Goal: Task Accomplishment & Management: Manage account settings

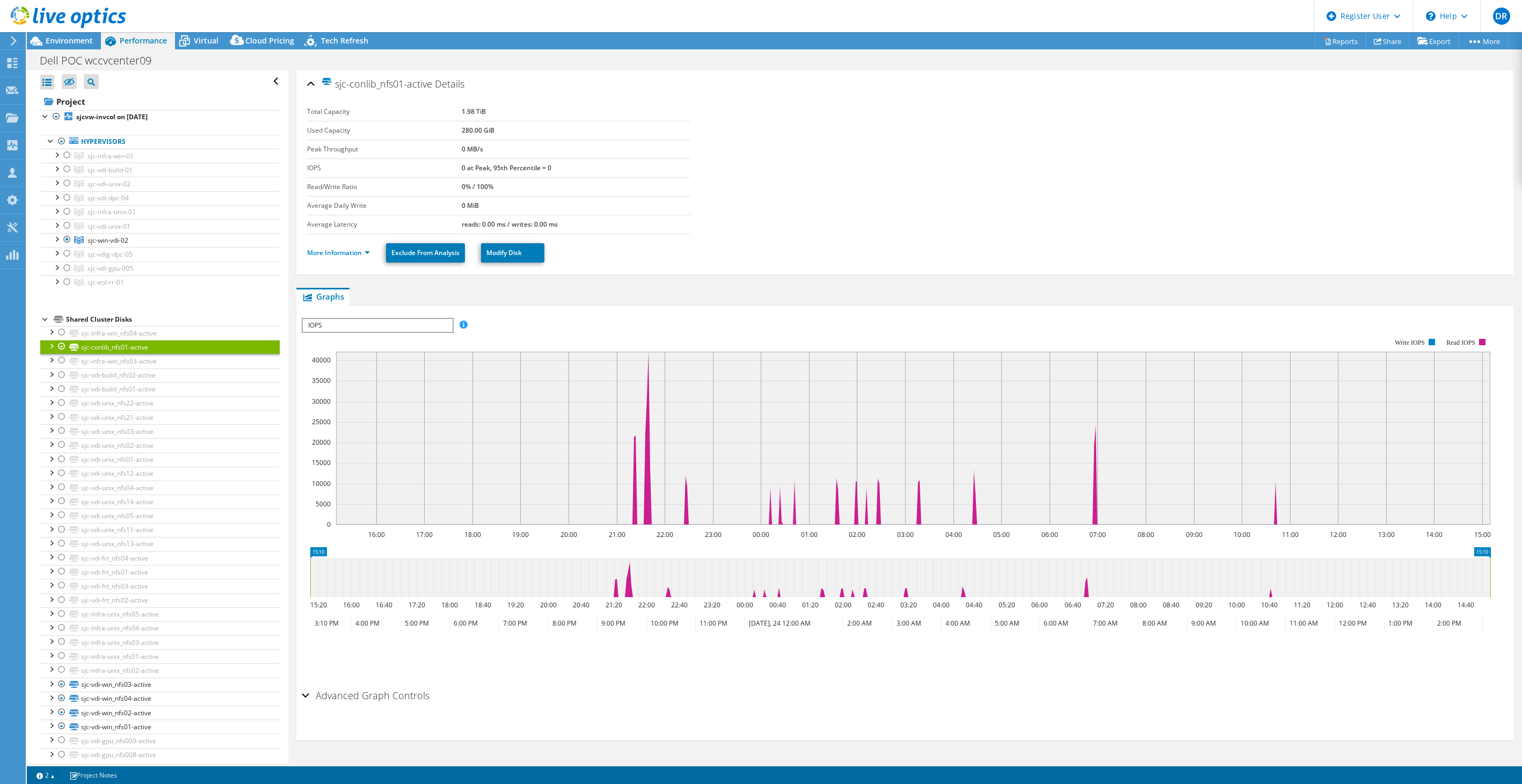
select select "USD"
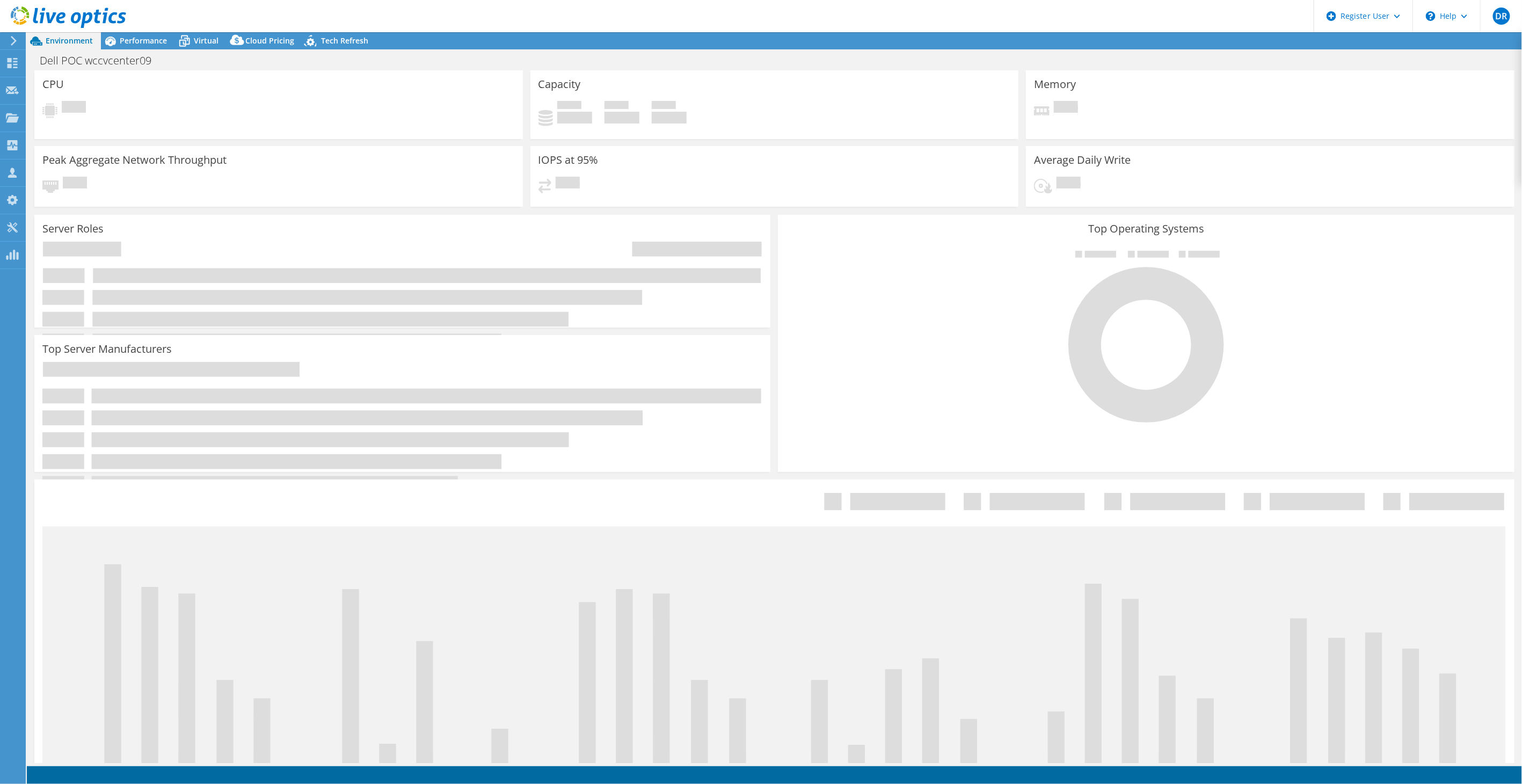
select select "USD"
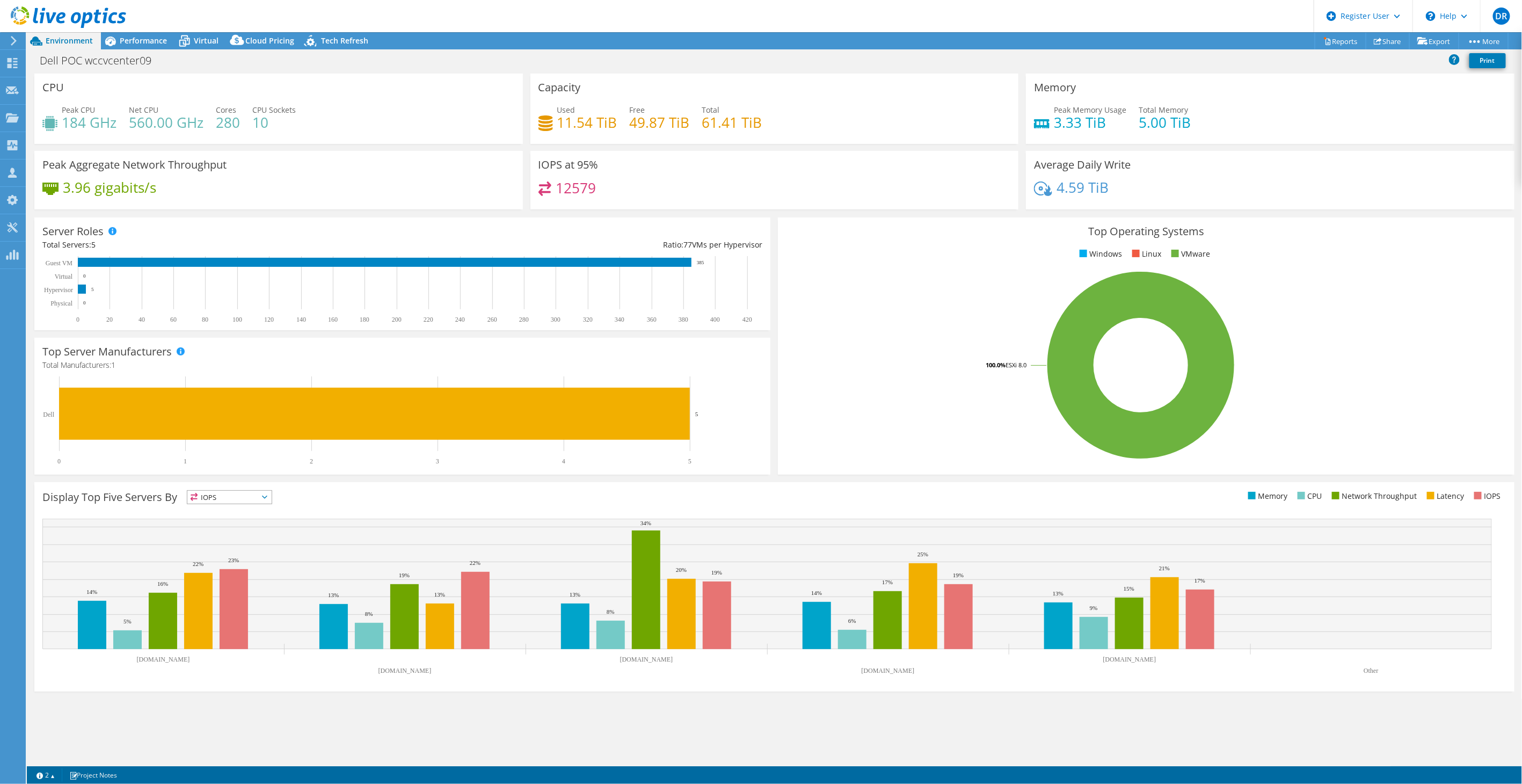
click at [14, 41] on icon at bounding box center [14, 41] width 8 height 10
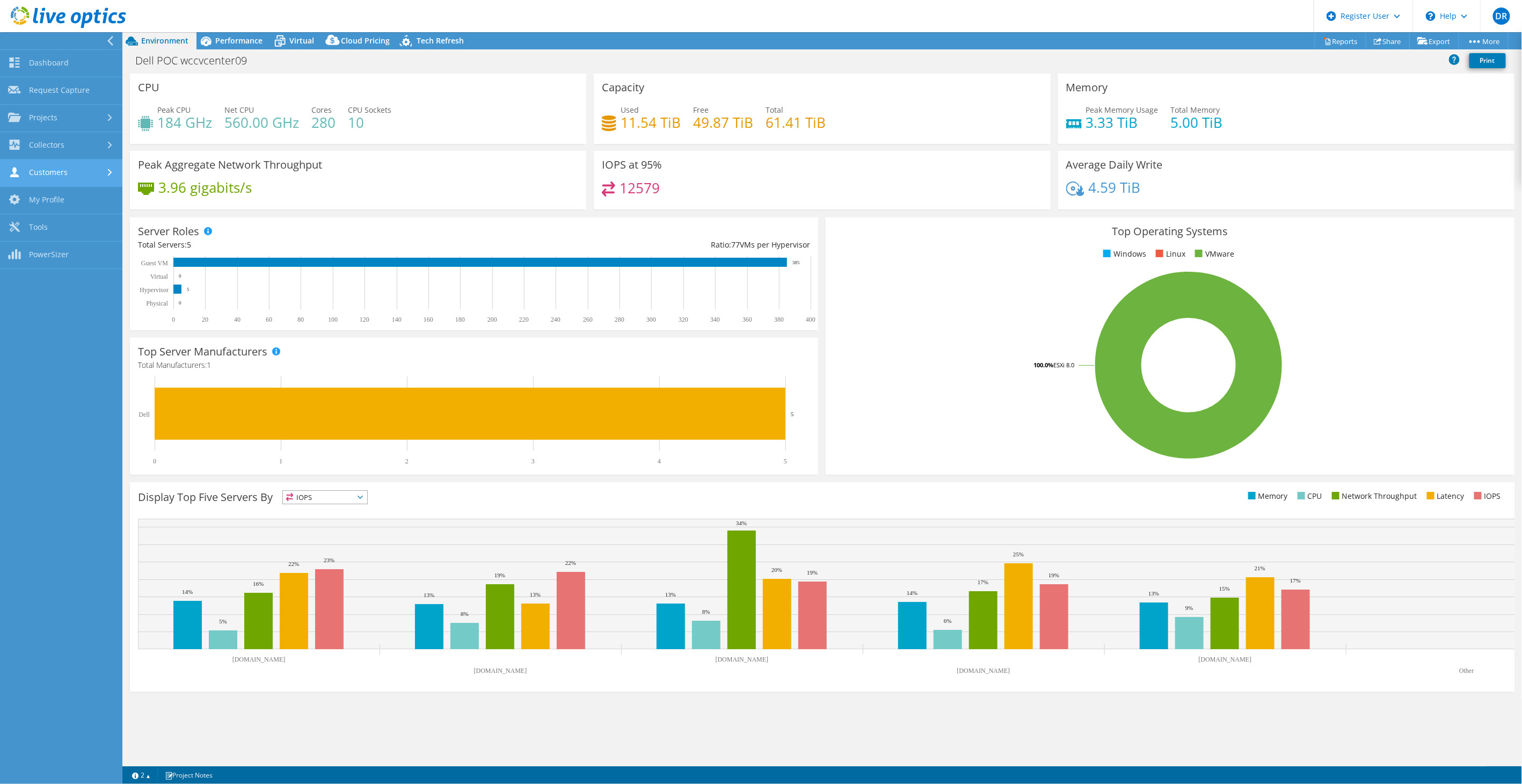
click at [27, 174] on link "Customers" at bounding box center [61, 173] width 122 height 27
click at [65, 285] on link "Search & Manage Users" at bounding box center [61, 293] width 122 height 34
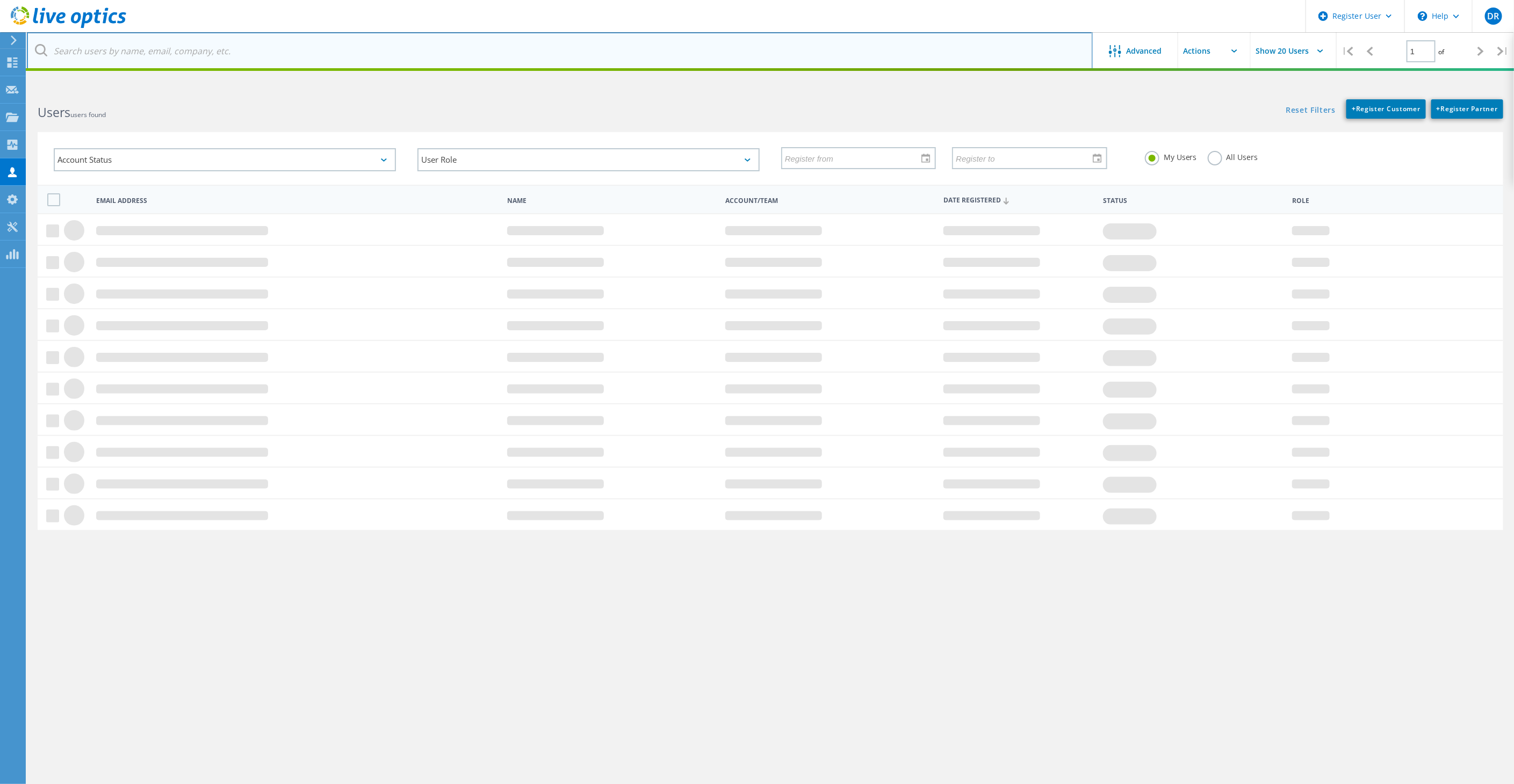
click at [183, 45] on input "text" at bounding box center [560, 51] width 1066 height 37
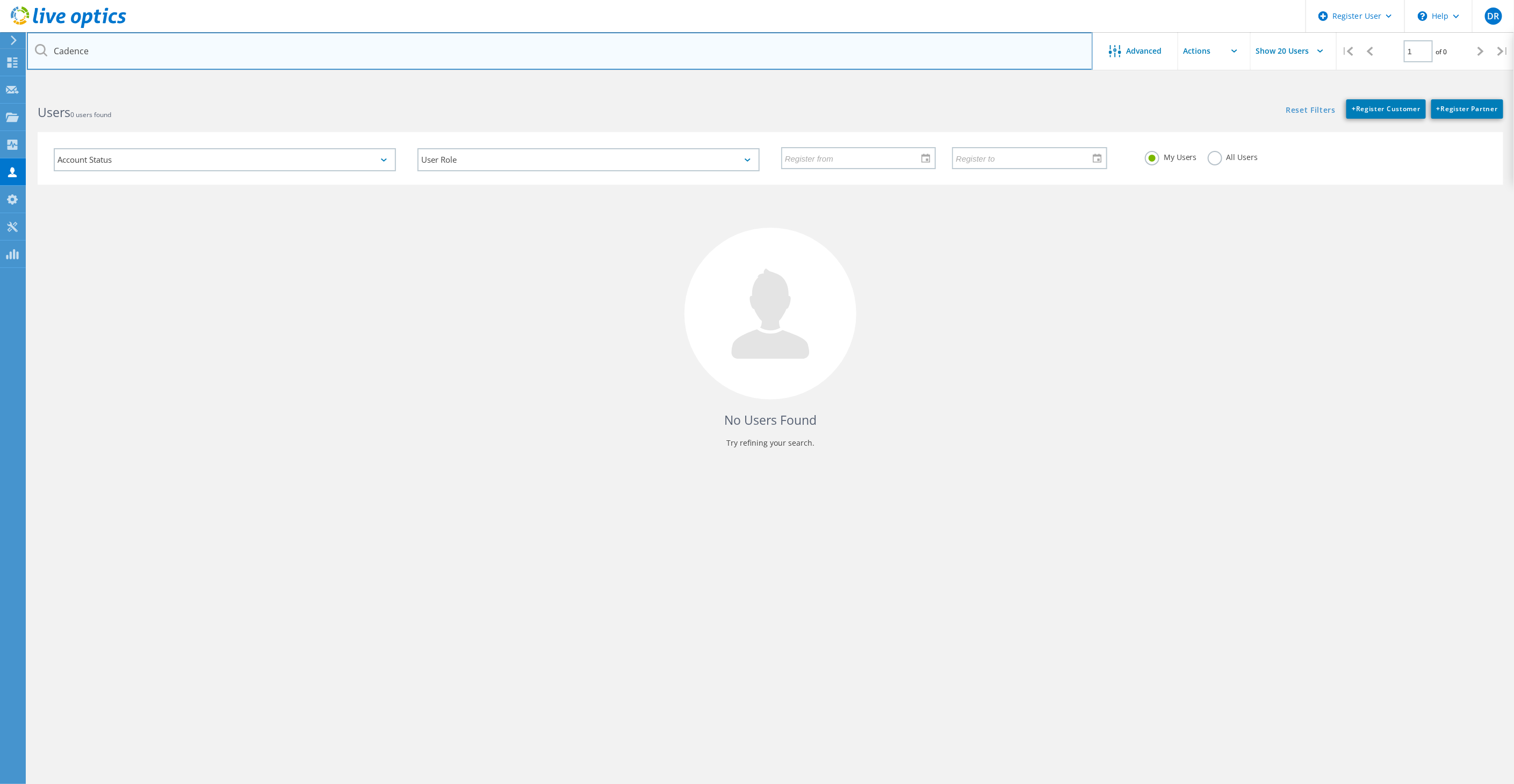
type input "Cadence"
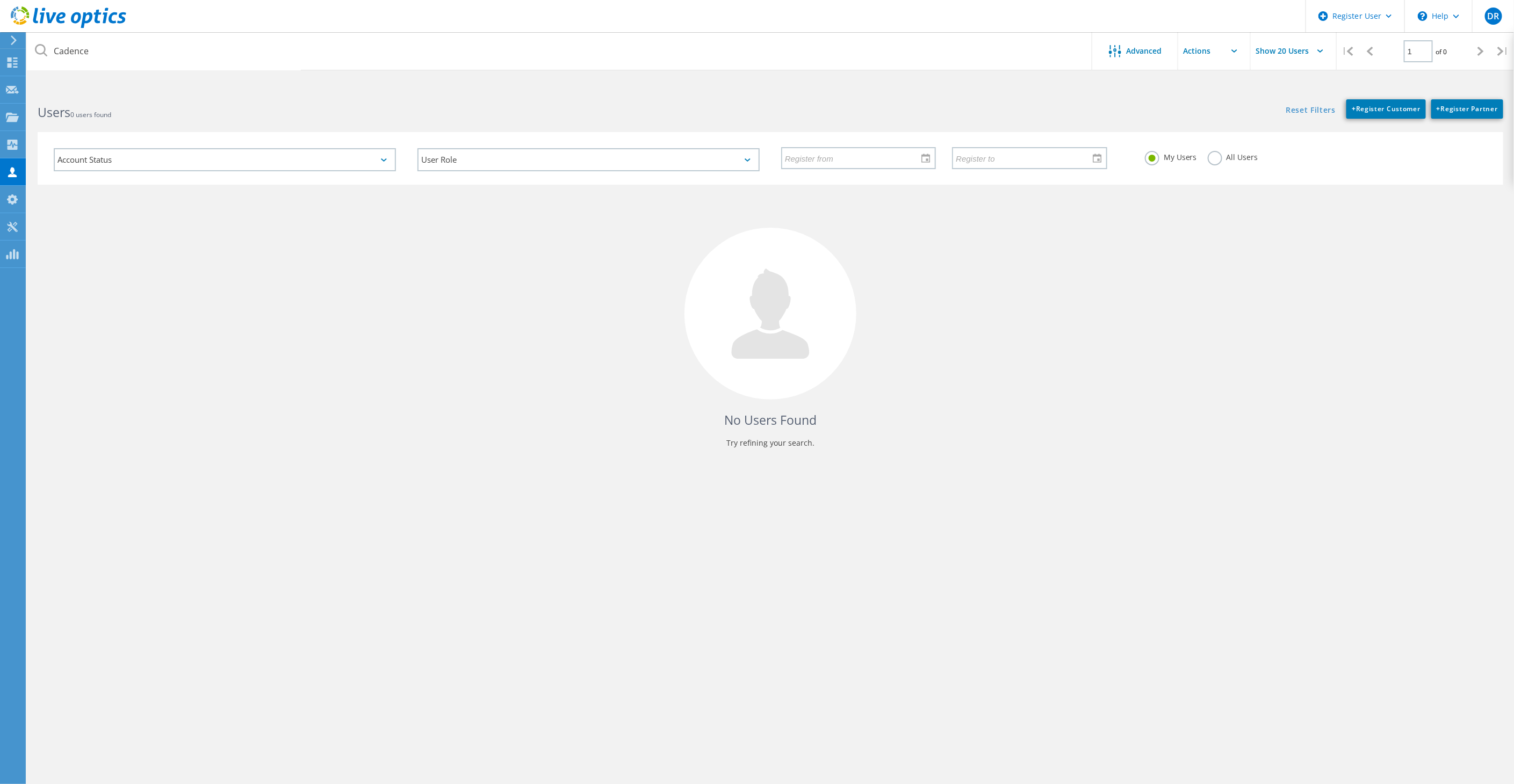
click at [1213, 161] on label "All Users" at bounding box center [1232, 156] width 50 height 10
click at [0, 0] on input "All Users" at bounding box center [0, 0] width 0 height 0
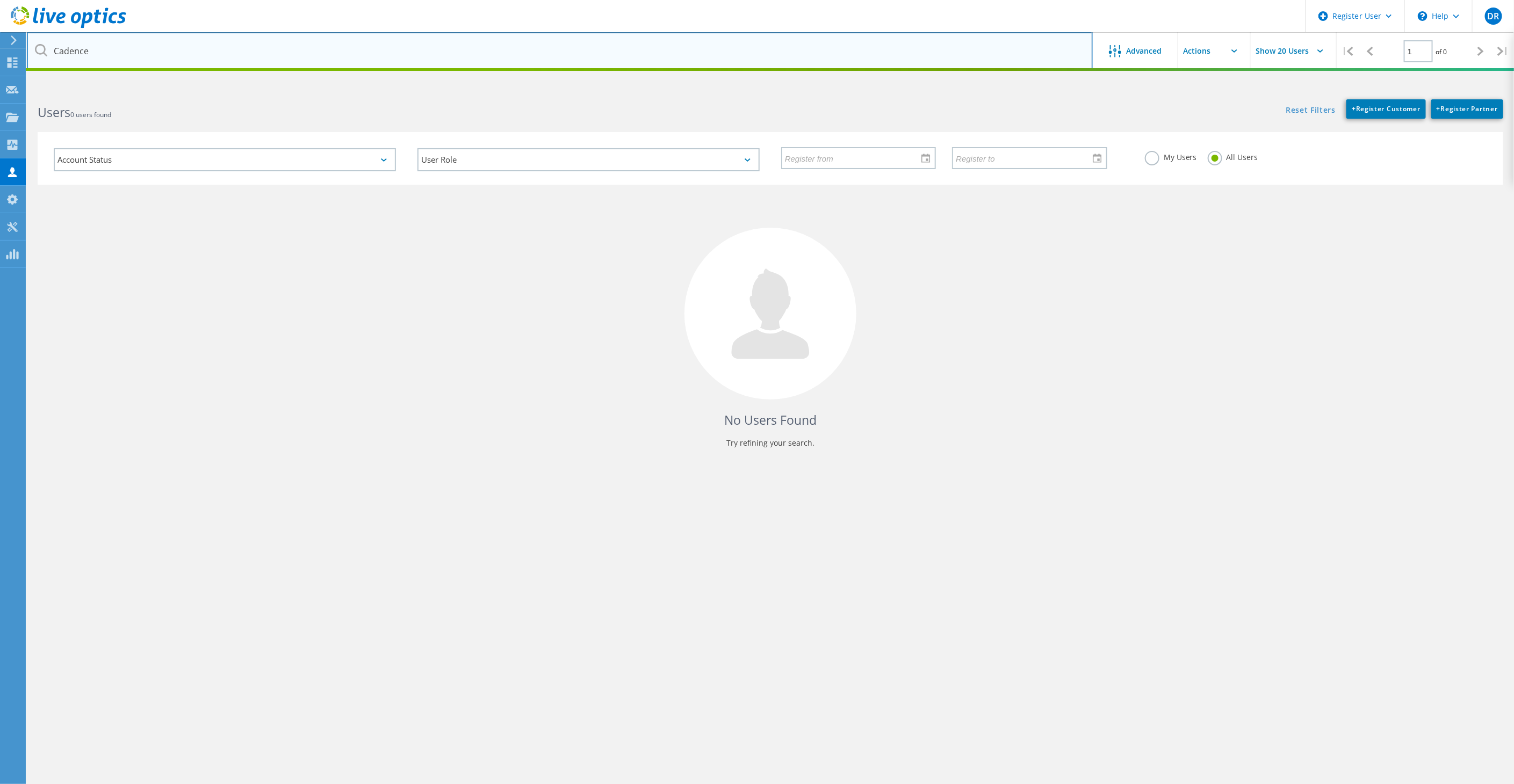
click at [750, 57] on input "Cadence" at bounding box center [560, 51] width 1066 height 37
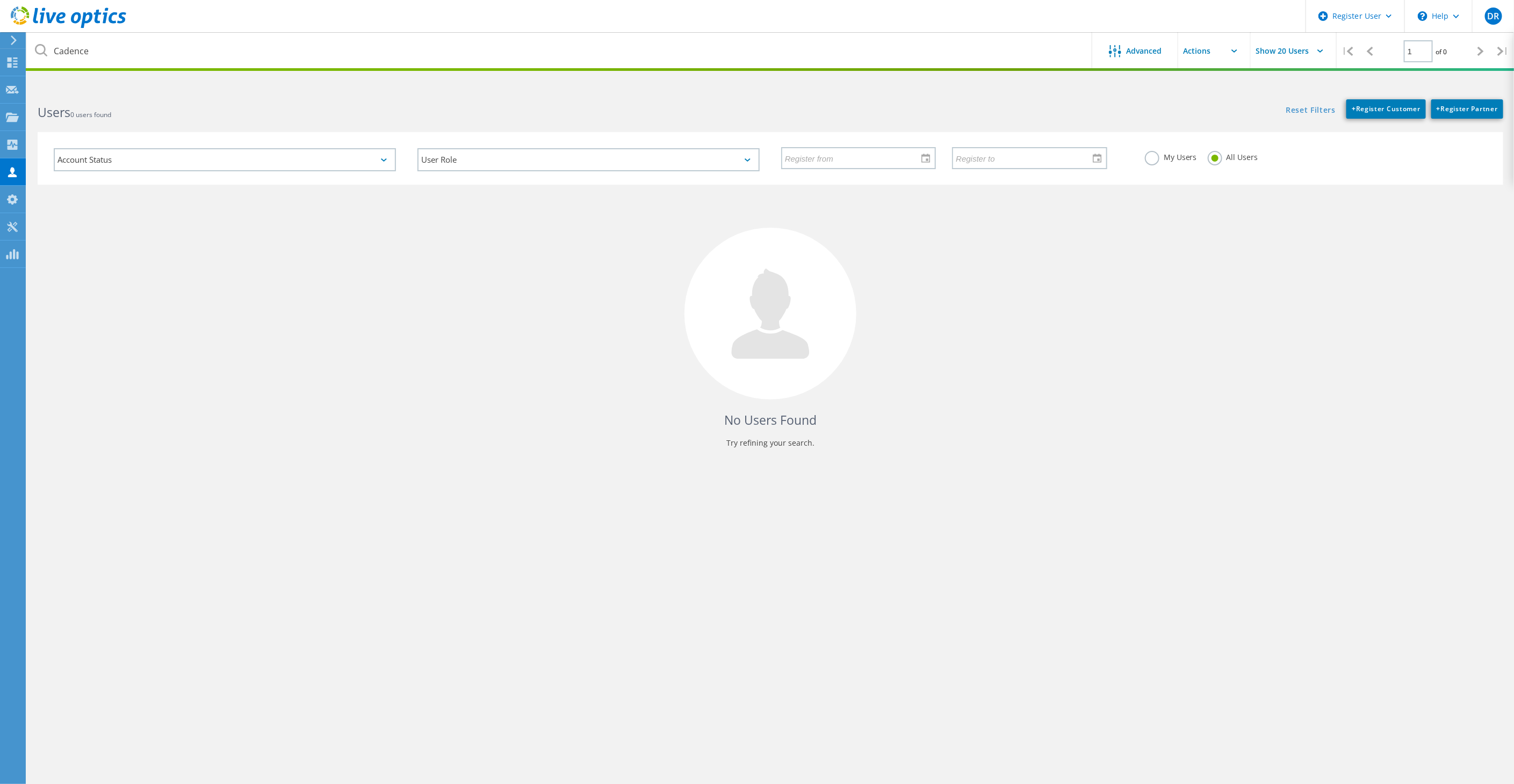
click at [1378, 281] on div "No Users Found Try refining your search." at bounding box center [770, 326] width 1465 height 283
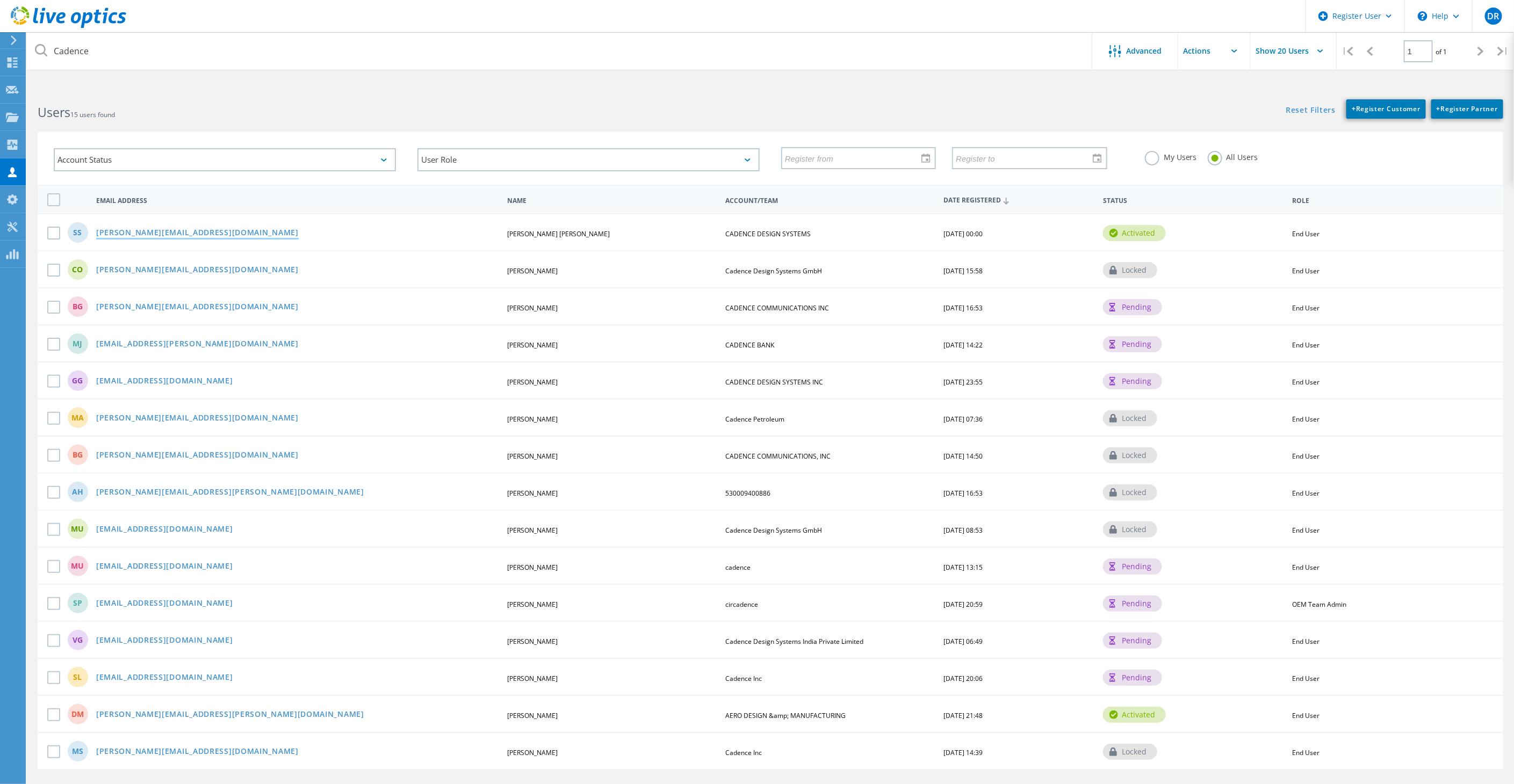
click at [162, 229] on link "sarvanan@cadence.com" at bounding box center [197, 233] width 203 height 9
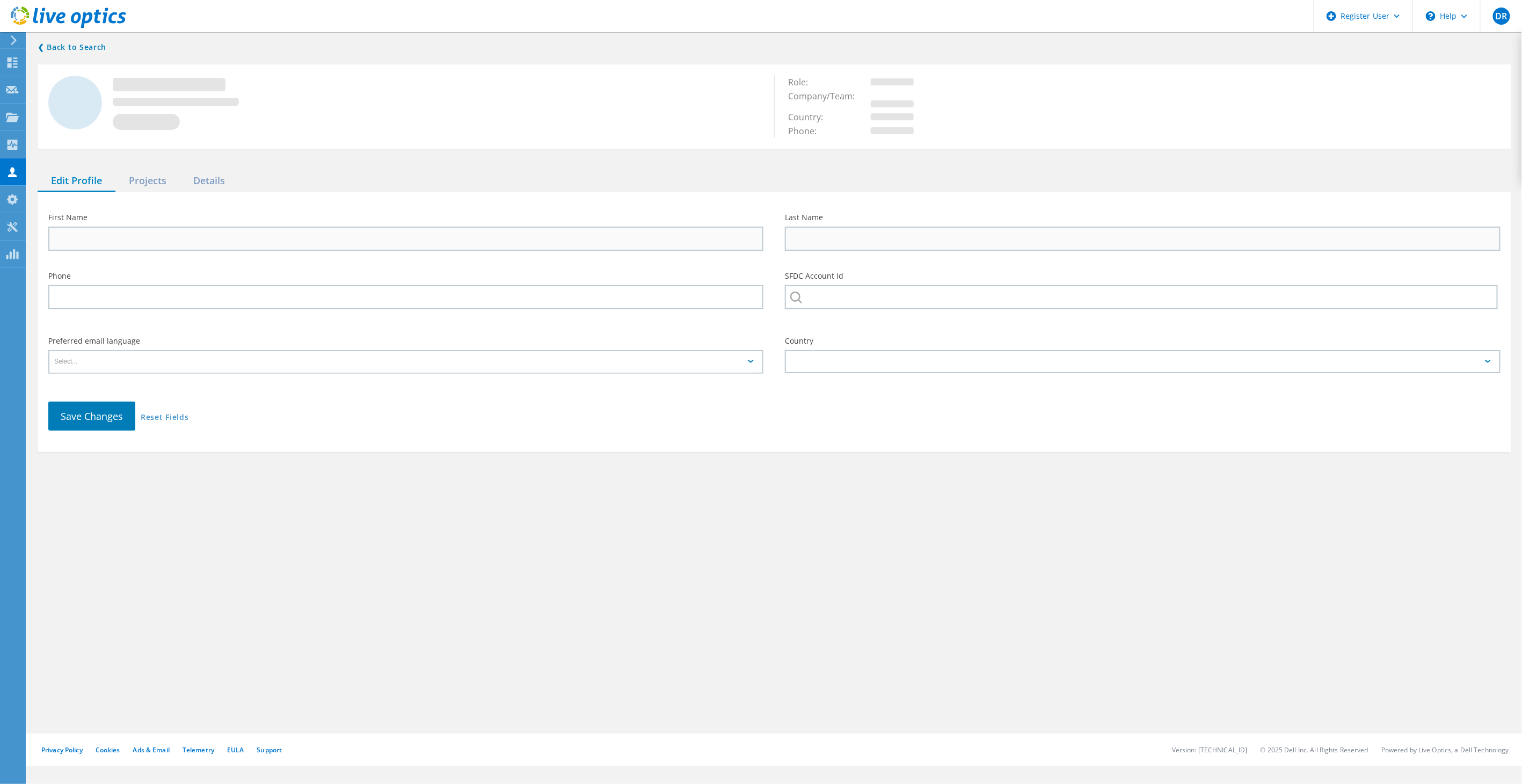
type input "saravanan"
type input "subramania pillai"
type input "CADENCE DESIGN SYSTEMS"
type input "English"
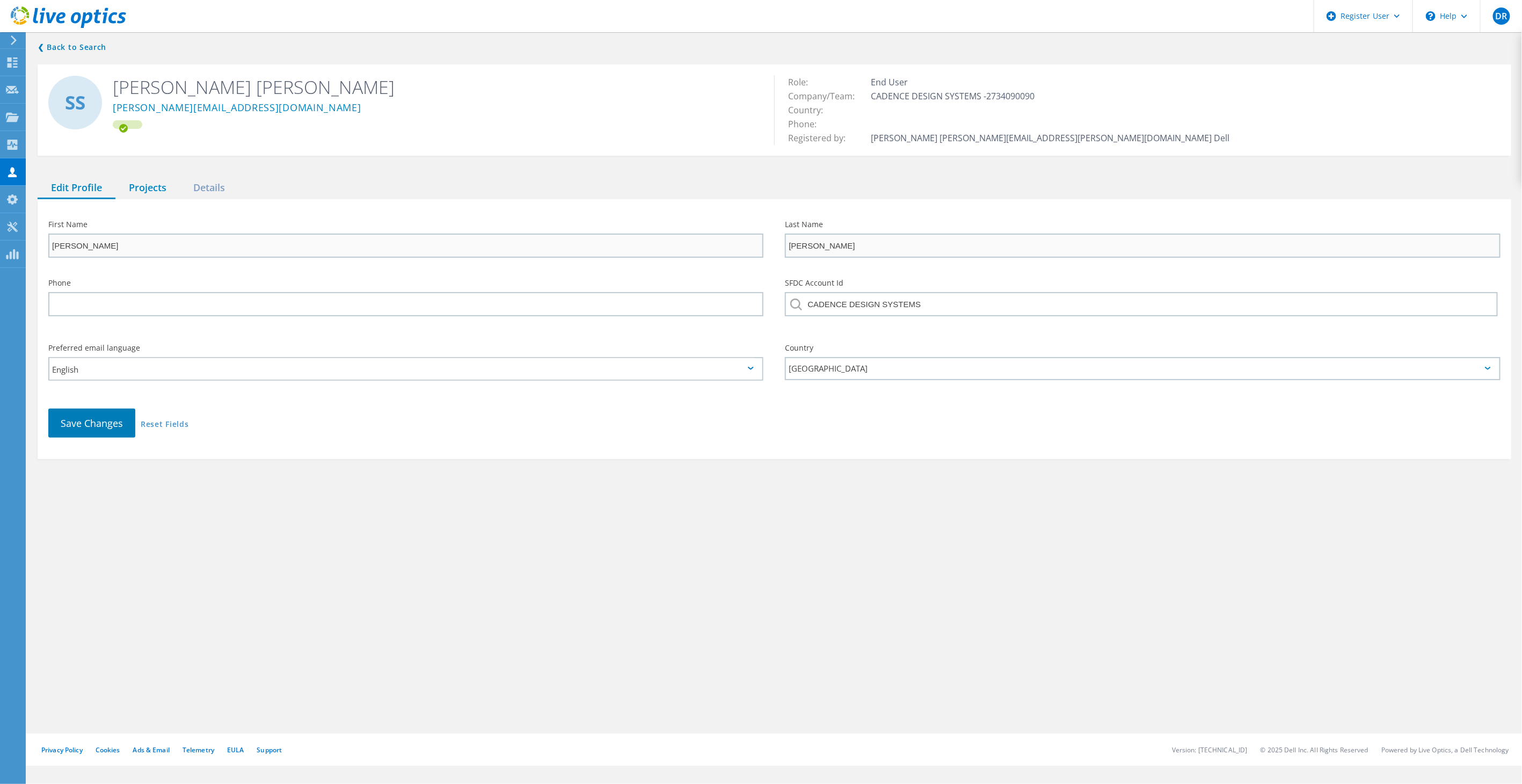
click at [145, 184] on div "Projects" at bounding box center [147, 188] width 64 height 22
